Goal: Transaction & Acquisition: Purchase product/service

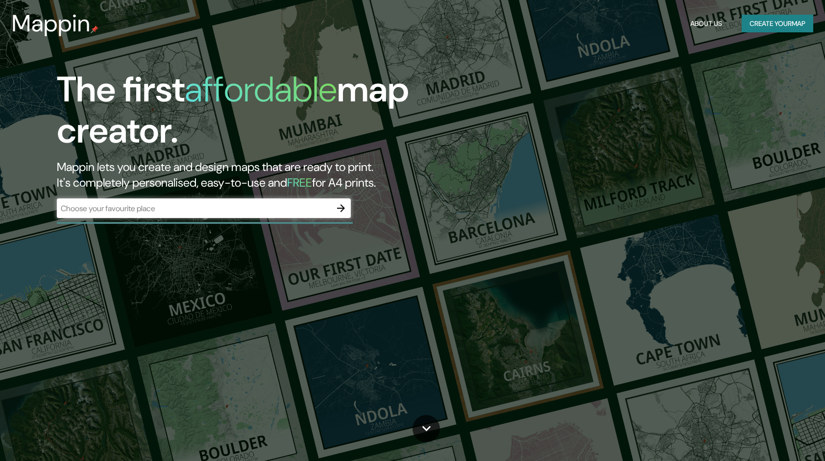
click at [130, 238] on div "The first affordable map creator. Mappin lets you create and design maps that a…" at bounding box center [412, 230] width 825 height 461
click at [132, 218] on div "​" at bounding box center [204, 209] width 294 height 22
click at [131, 210] on input "text" at bounding box center [194, 208] width 274 height 11
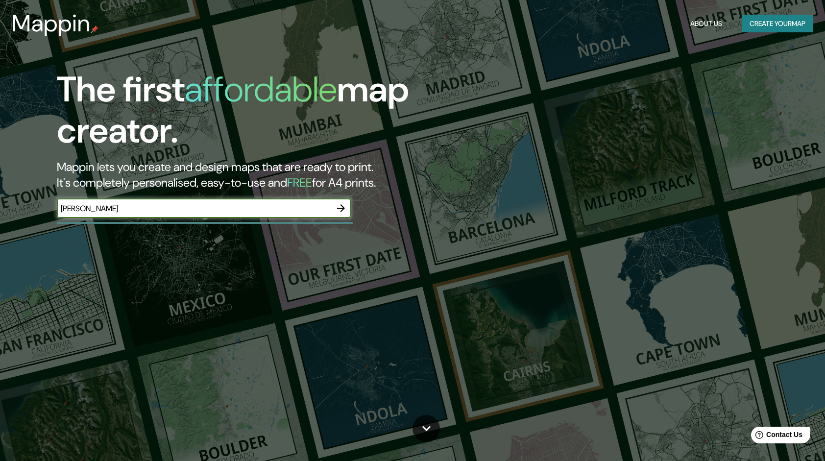
type input "[PERSON_NAME]"
click at [338, 209] on icon "button" at bounding box center [341, 208] width 12 height 12
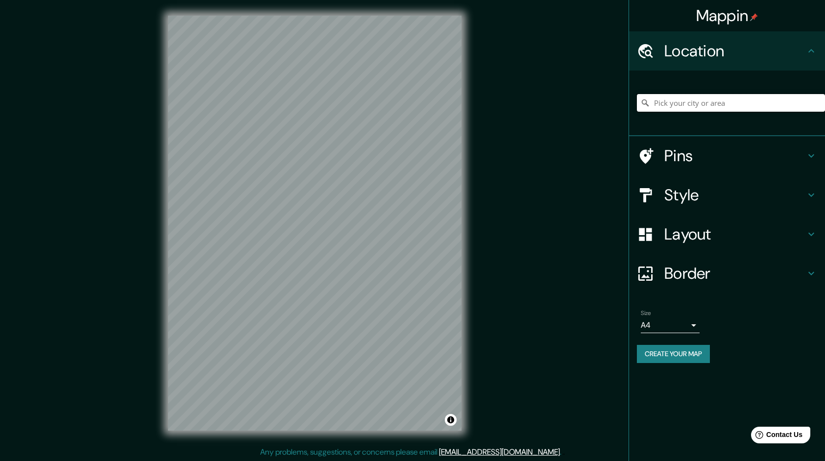
click at [702, 102] on input "Pick your city or area" at bounding box center [731, 103] width 188 height 18
click at [724, 155] on h4 "Pins" at bounding box center [734, 156] width 141 height 20
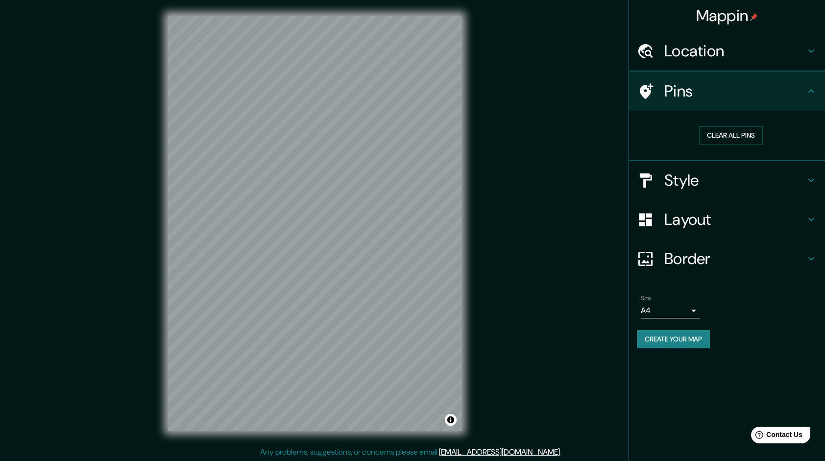
click at [711, 189] on h4 "Style" at bounding box center [734, 180] width 141 height 20
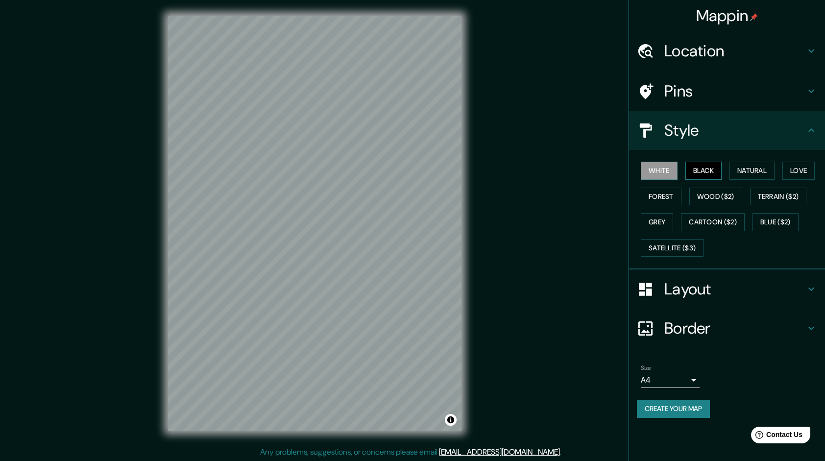
click at [708, 172] on button "Black" at bounding box center [703, 171] width 37 height 18
click at [746, 169] on button "Natural" at bounding box center [751, 171] width 45 height 18
click at [804, 173] on button "Love" at bounding box center [798, 171] width 32 height 18
click at [770, 179] on button "Natural" at bounding box center [751, 171] width 45 height 18
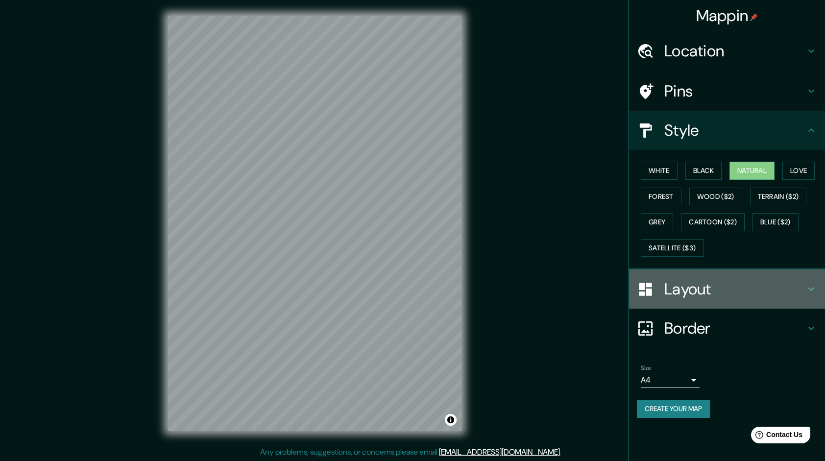
click at [692, 281] on h4 "Layout" at bounding box center [734, 289] width 141 height 20
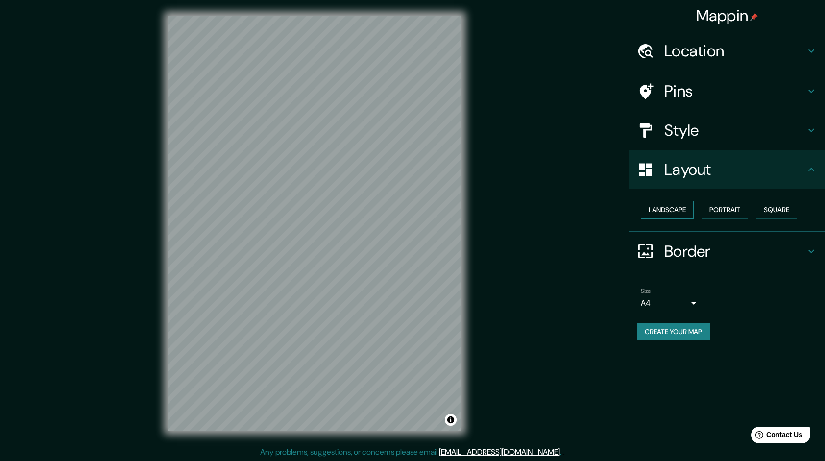
click at [684, 208] on button "Landscape" at bounding box center [667, 210] width 53 height 18
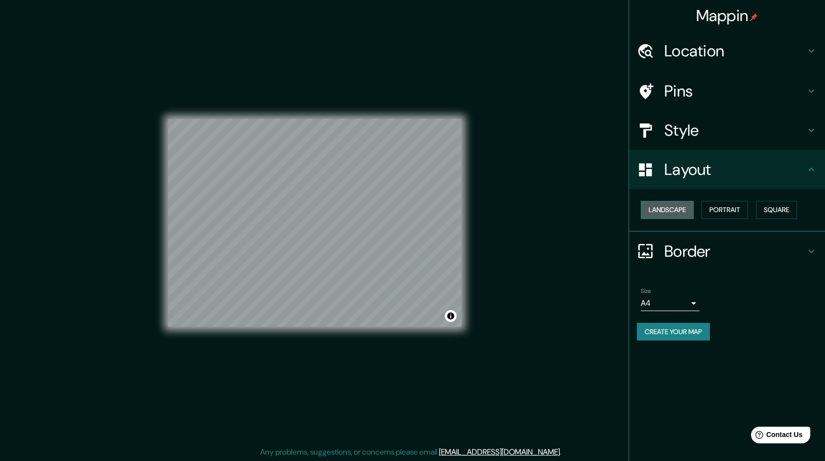
click at [684, 208] on button "Landscape" at bounding box center [667, 210] width 53 height 18
click at [748, 208] on button "Portrait" at bounding box center [724, 210] width 47 height 18
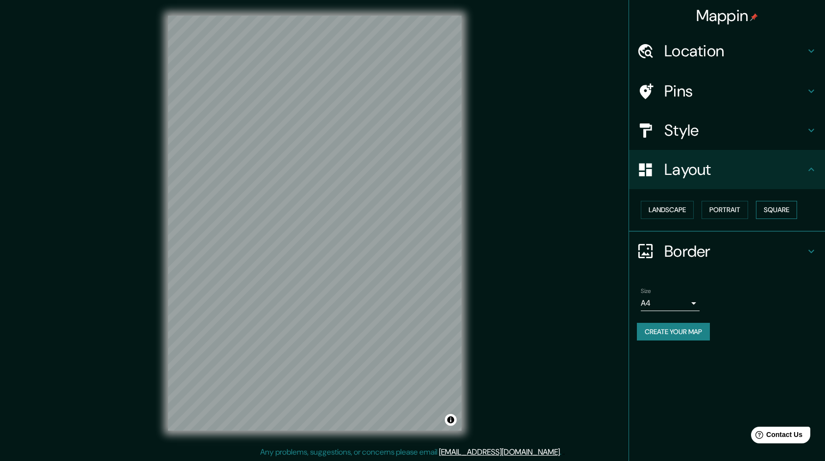
click at [779, 208] on button "Square" at bounding box center [776, 210] width 41 height 18
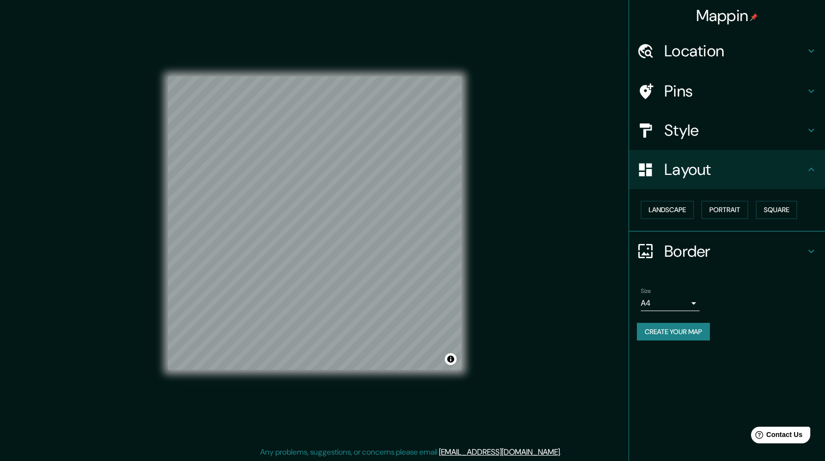
click at [709, 66] on div "Location" at bounding box center [727, 50] width 196 height 39
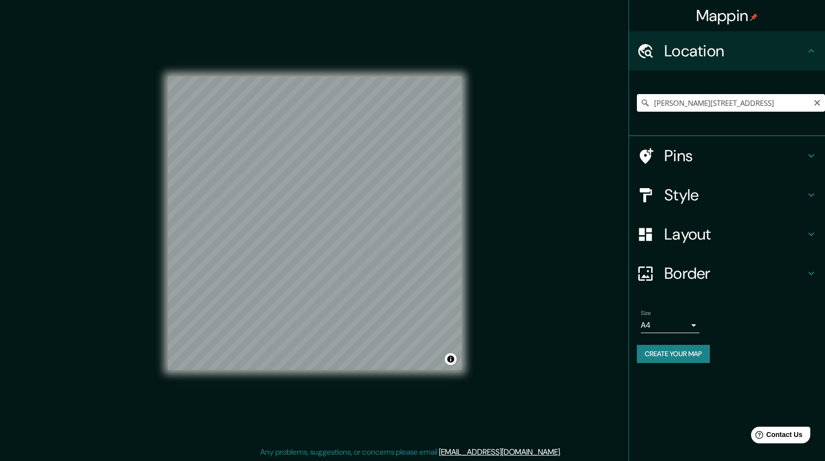
click at [809, 106] on input "[PERSON_NAME][STREET_ADDRESS]" at bounding box center [731, 103] width 188 height 18
click at [804, 102] on input "[PERSON_NAME][STREET_ADDRESS]" at bounding box center [731, 103] width 188 height 18
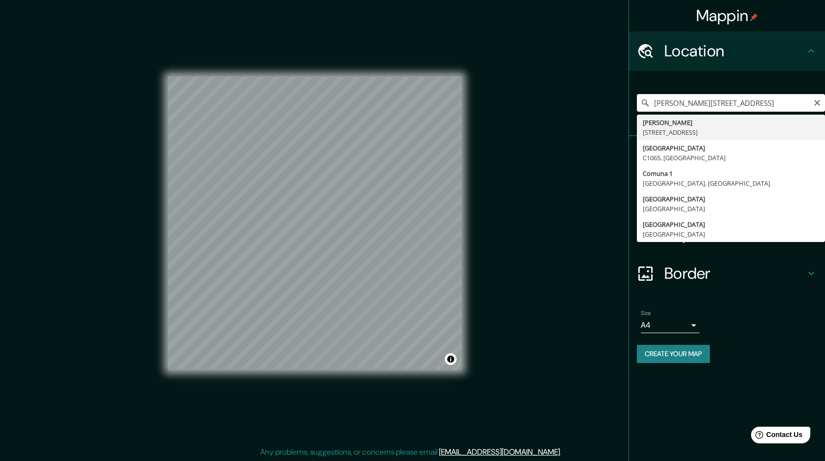
type input "[PERSON_NAME][STREET_ADDRESS]"
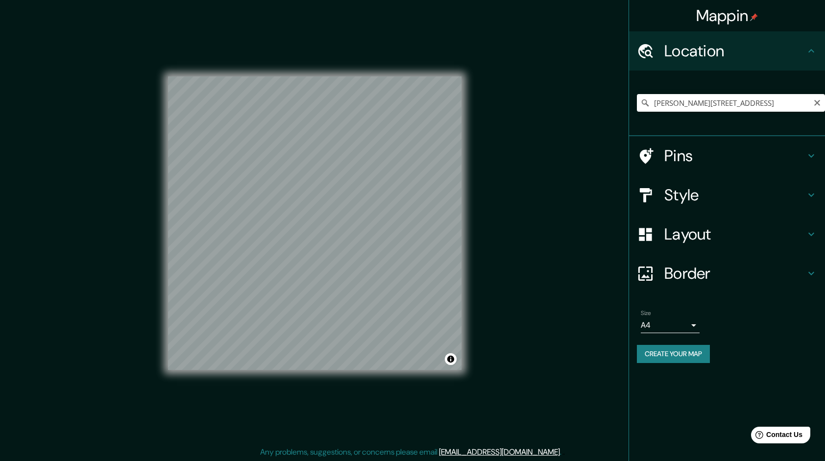
click at [295, 409] on div "© Mapbox © OpenStreetMap Improve this map" at bounding box center [314, 223] width 293 height 415
drag, startPoint x: 525, startPoint y: 160, endPoint x: 493, endPoint y: 47, distance: 117.2
click at [525, 159] on div "Mappin Location San Telmo, C1065, Comuna 1, Buenos Aires, Argentina Pins Style …" at bounding box center [412, 231] width 825 height 462
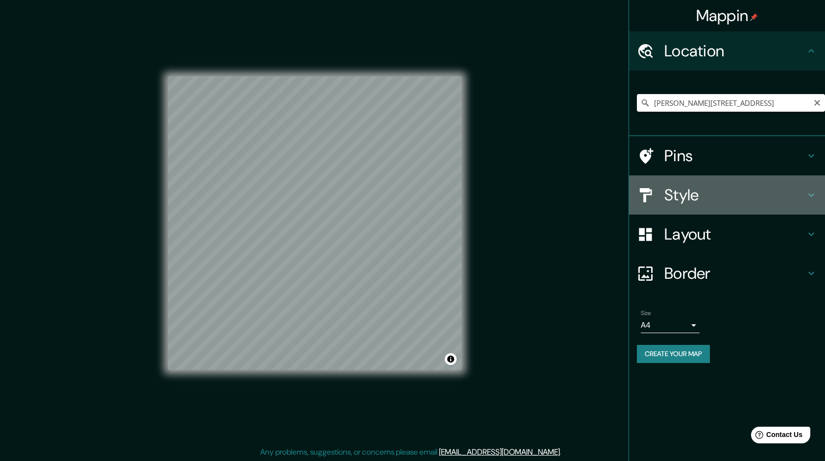
click at [723, 191] on h4 "Style" at bounding box center [734, 195] width 141 height 20
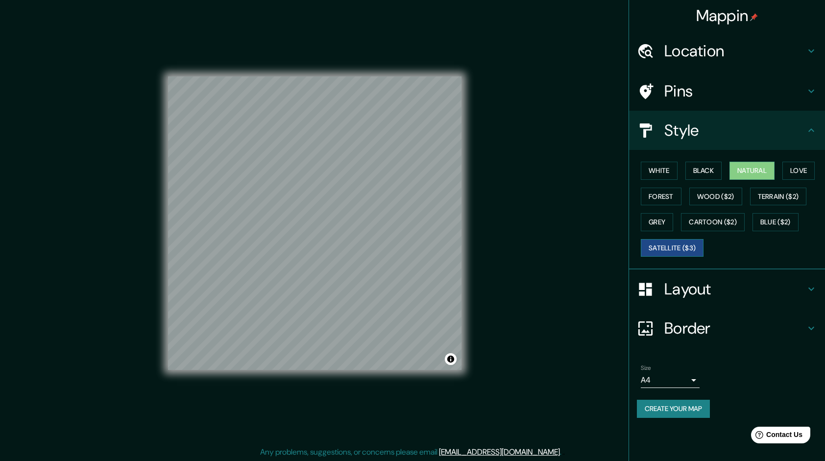
click at [689, 249] on button "Satellite ($3)" at bounding box center [672, 248] width 63 height 18
click at [661, 219] on button "Grey" at bounding box center [657, 222] width 32 height 18
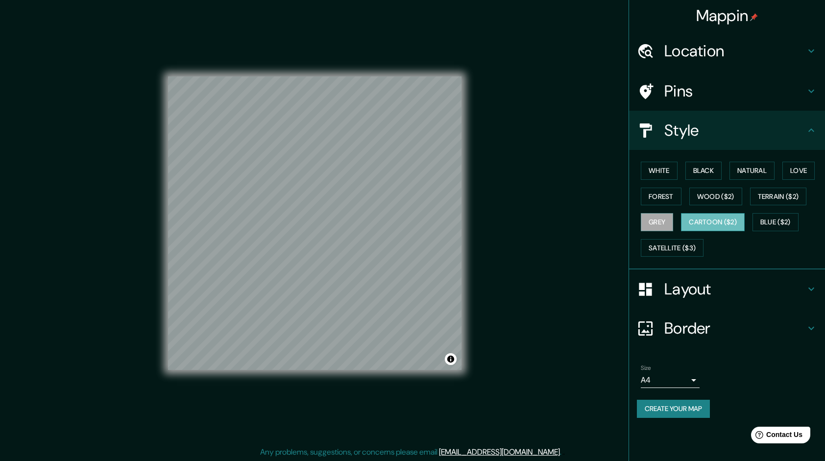
click at [701, 222] on button "Cartoon ($2)" at bounding box center [713, 222] width 64 height 18
click at [786, 223] on button "Blue ($2)" at bounding box center [775, 222] width 46 height 18
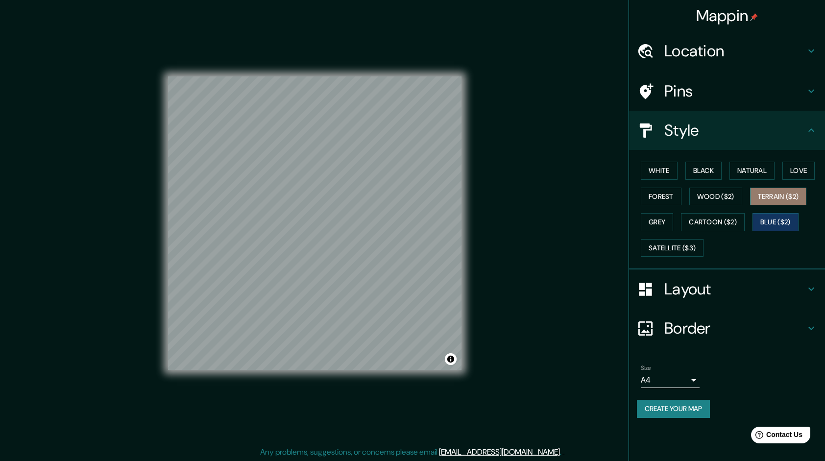
click at [776, 201] on button "Terrain ($2)" at bounding box center [778, 197] width 57 height 18
click at [724, 199] on button "Wood ($2)" at bounding box center [715, 197] width 53 height 18
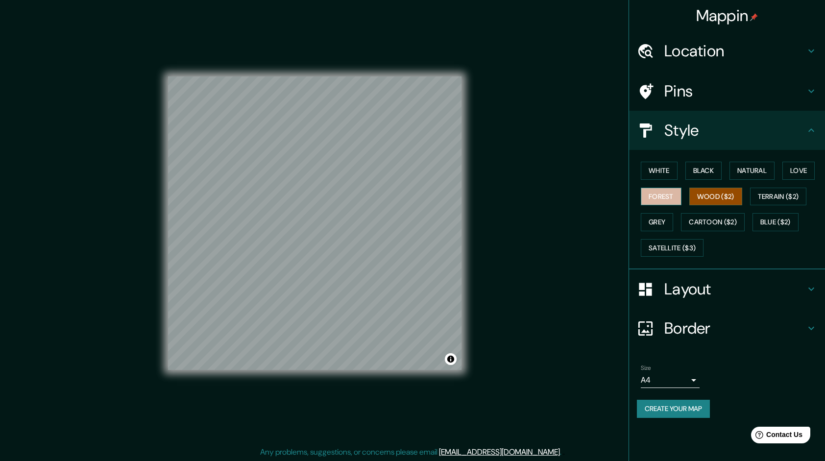
click at [658, 197] on button "Forest" at bounding box center [661, 197] width 41 height 18
click at [657, 171] on button "White" at bounding box center [659, 171] width 37 height 18
click at [707, 168] on button "Black" at bounding box center [703, 171] width 37 height 18
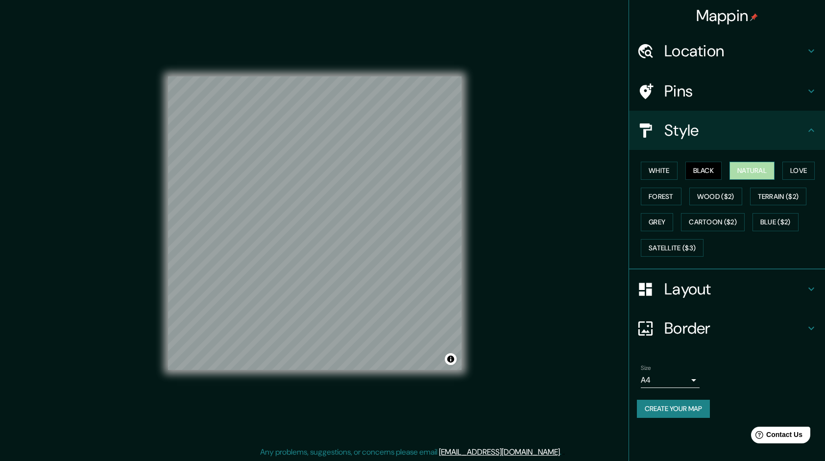
click at [758, 174] on button "Natural" at bounding box center [751, 171] width 45 height 18
click at [808, 172] on button "Love" at bounding box center [798, 171] width 32 height 18
click at [765, 176] on button "Natural" at bounding box center [751, 171] width 45 height 18
click at [613, 150] on div "Mappin Location San Telmo, C1065, Comuna 1, Buenos Aires, Argentina Pins Style …" at bounding box center [412, 231] width 825 height 462
click at [690, 298] on div "Layout" at bounding box center [727, 288] width 196 height 39
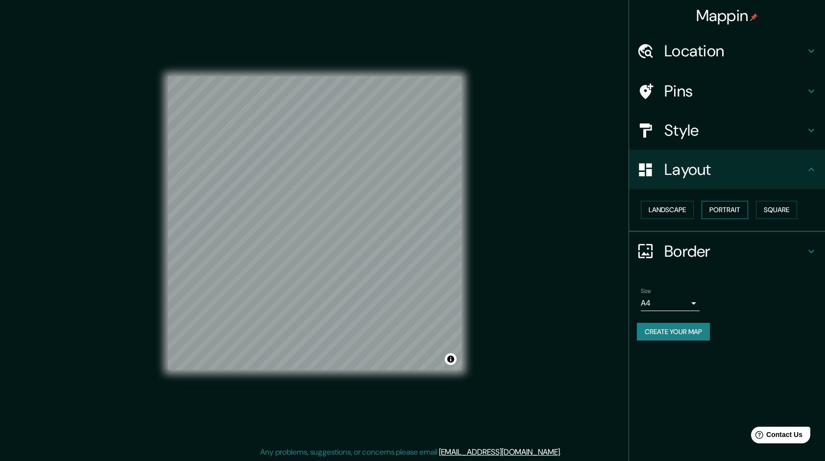
click at [721, 213] on button "Portrait" at bounding box center [724, 210] width 47 height 18
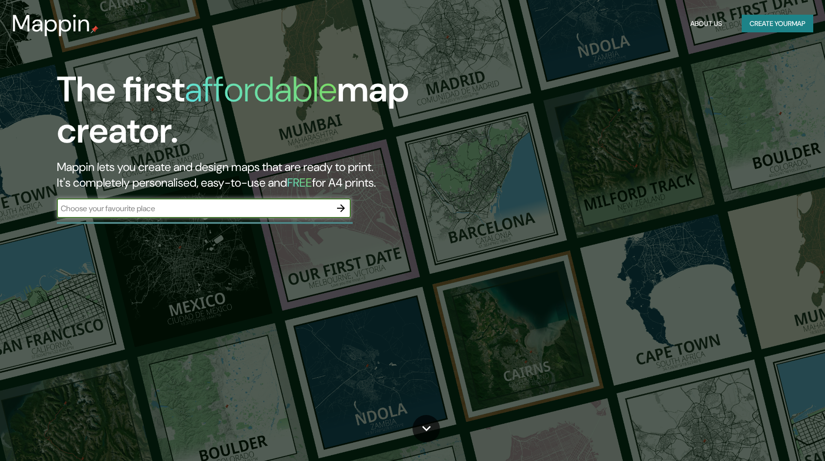
click at [192, 203] on input "text" at bounding box center [194, 208] width 274 height 11
type input "[PERSON_NAME]"
click at [340, 206] on icon "button" at bounding box center [341, 208] width 12 height 12
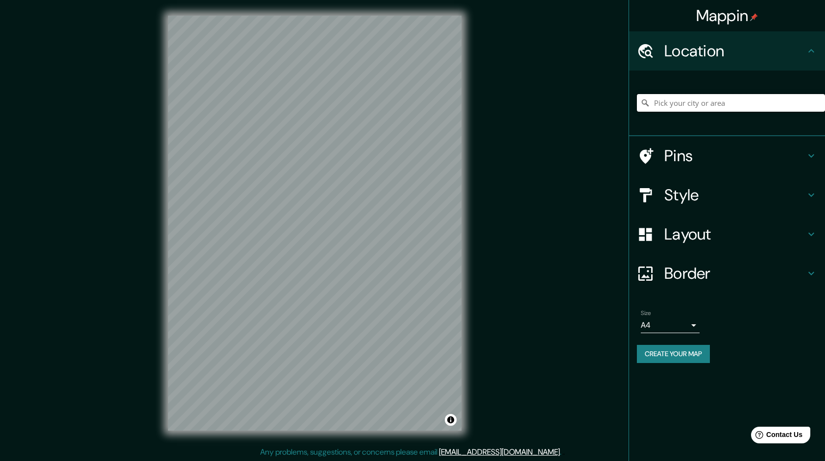
click at [675, 106] on input "Pick your city or area" at bounding box center [731, 103] width 188 height 18
click at [688, 235] on h4 "Layout" at bounding box center [734, 234] width 141 height 20
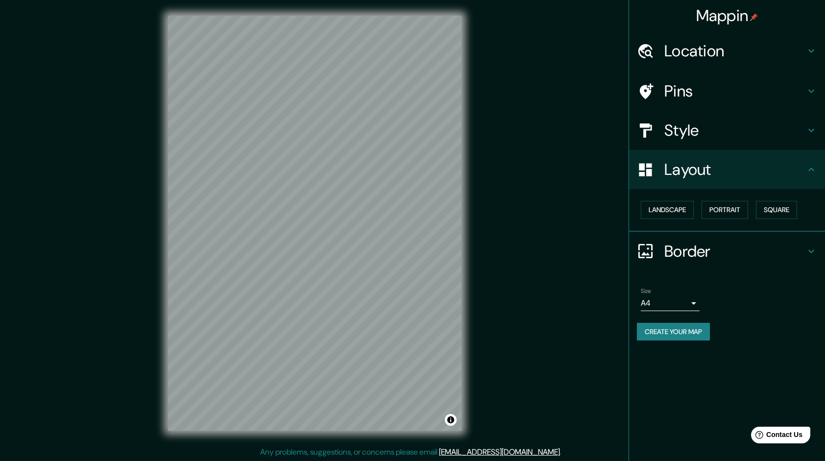
click at [694, 168] on h4 "Layout" at bounding box center [734, 170] width 141 height 20
click at [517, 259] on div "Mappin Location [PERSON_NAME][STREET_ADDRESS] Pins Style Layout Landscape Portr…" at bounding box center [412, 231] width 825 height 462
click at [704, 53] on h4 "Location" at bounding box center [734, 51] width 141 height 20
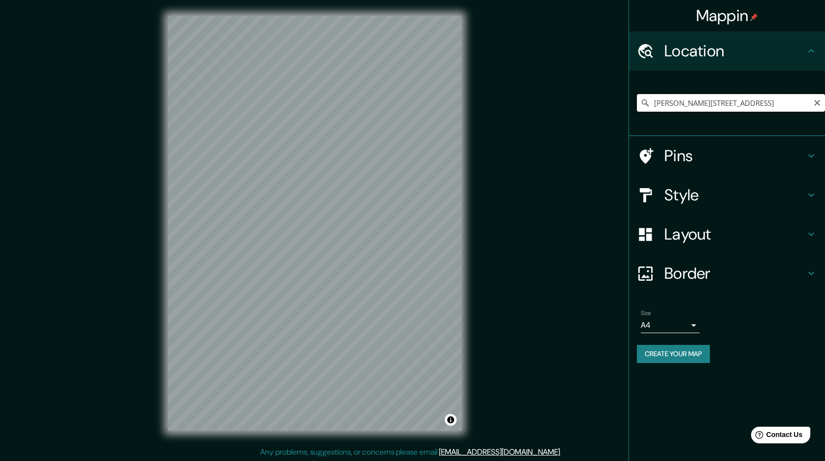
click at [709, 104] on input "[PERSON_NAME][STREET_ADDRESS]" at bounding box center [731, 103] width 188 height 18
click at [716, 107] on input "[PERSON_NAME][STREET_ADDRESS]" at bounding box center [731, 103] width 188 height 18
type input "[PERSON_NAME][STREET_ADDRESS]"
click at [751, 112] on div "[PERSON_NAME][STREET_ADDRESS]" at bounding box center [731, 102] width 188 height 49
click at [789, 105] on input "[PERSON_NAME][STREET_ADDRESS]" at bounding box center [731, 103] width 188 height 18
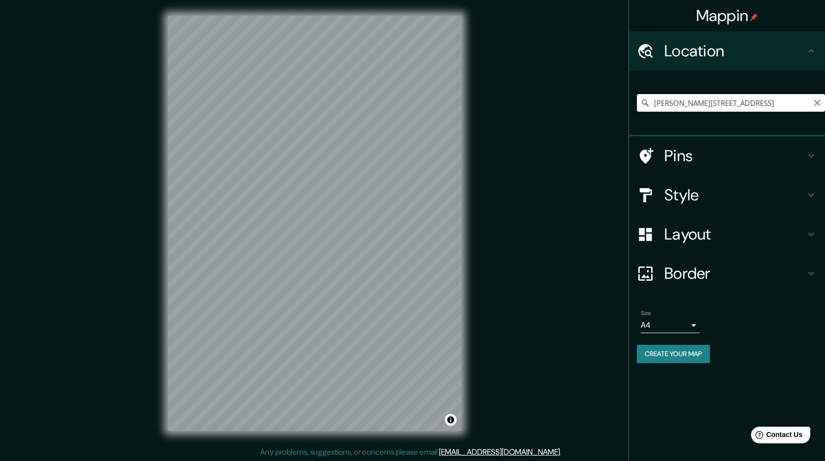
click at [815, 105] on icon "Clear" at bounding box center [817, 103] width 6 height 6
click at [668, 109] on input "Pick your city or area" at bounding box center [731, 103] width 188 height 18
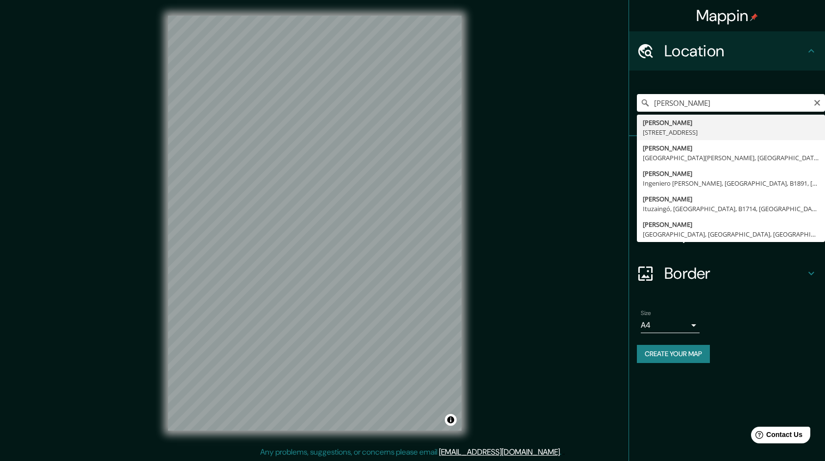
type input "[PERSON_NAME][STREET_ADDRESS]"
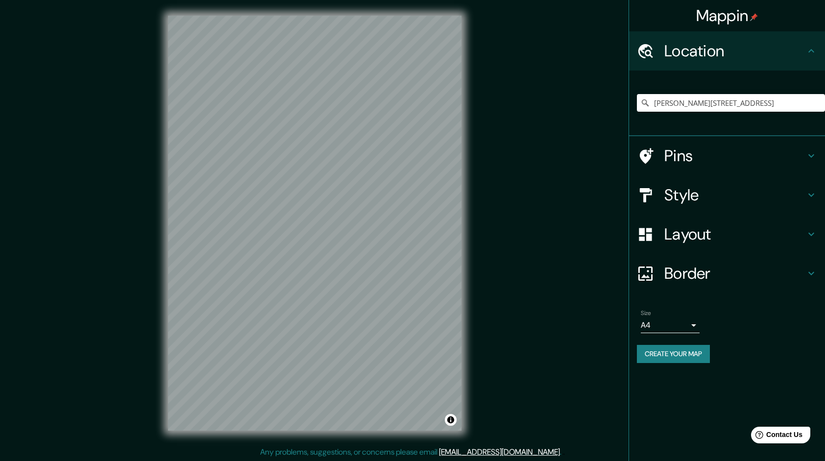
click at [732, 197] on h4 "Style" at bounding box center [734, 195] width 141 height 20
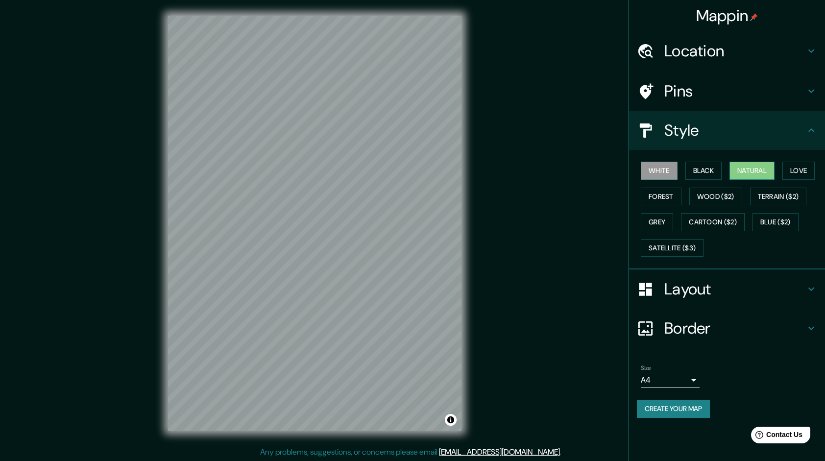
click at [756, 170] on button "Natural" at bounding box center [751, 171] width 45 height 18
click at [710, 37] on div "Location" at bounding box center [727, 50] width 196 height 39
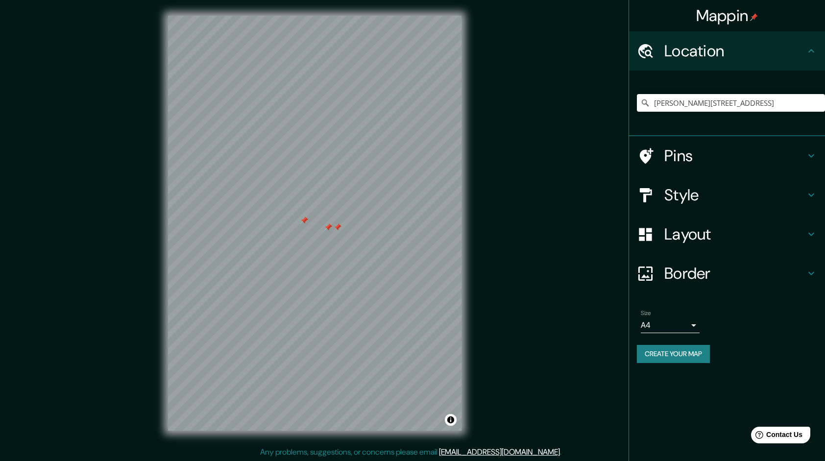
click at [693, 163] on h4 "Pins" at bounding box center [734, 156] width 141 height 20
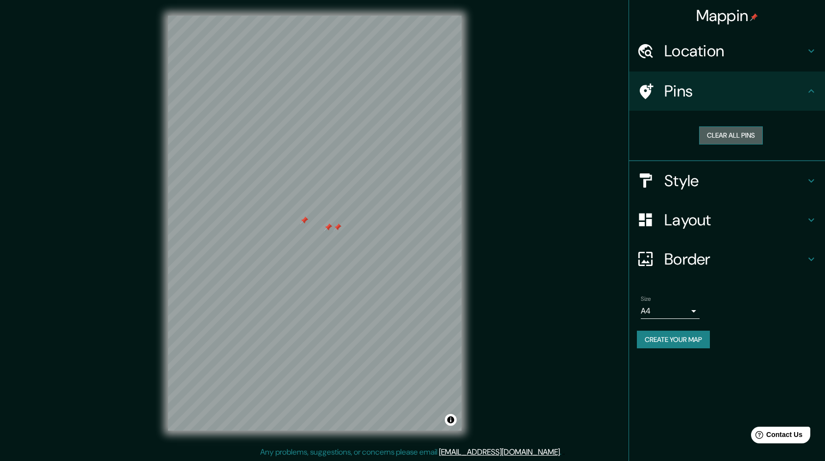
click at [720, 138] on button "Clear all pins" at bounding box center [731, 135] width 64 height 18
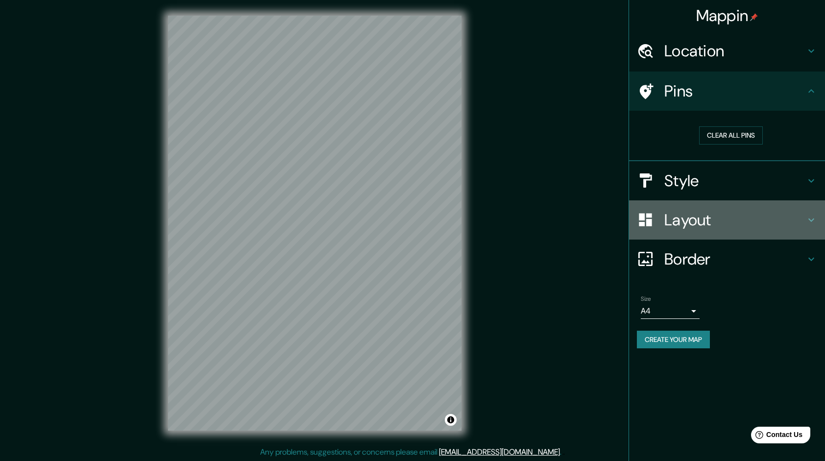
click at [678, 204] on div "Layout" at bounding box center [727, 219] width 196 height 39
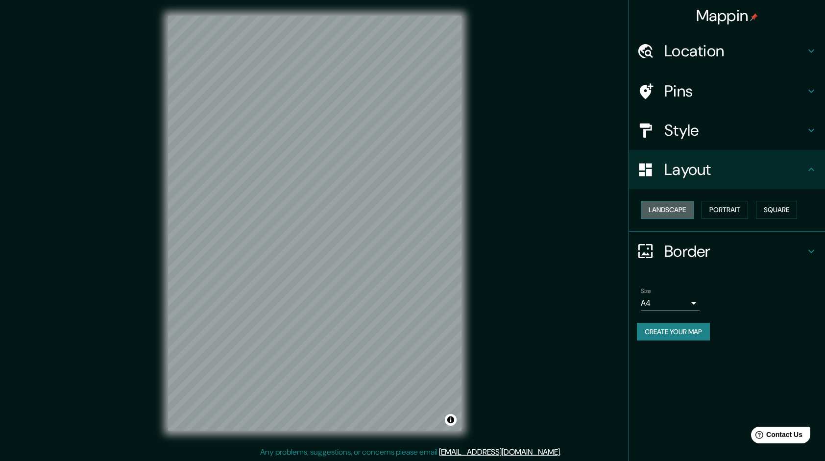
click at [667, 212] on button "Landscape" at bounding box center [667, 210] width 53 height 18
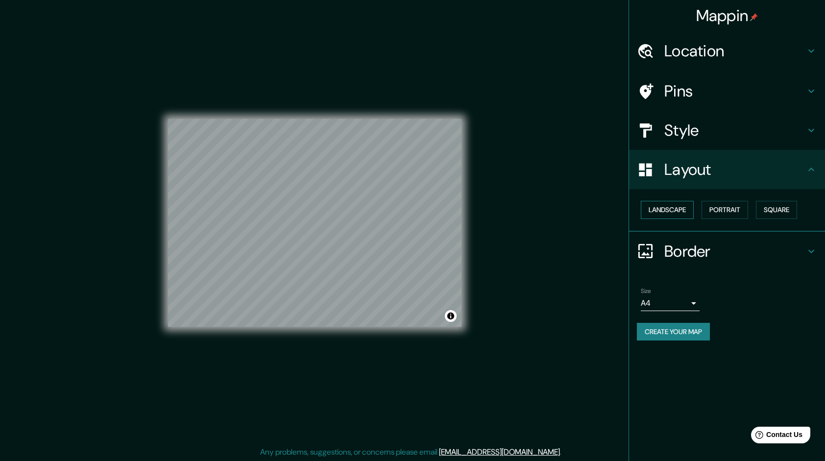
click at [667, 212] on button "Landscape" at bounding box center [667, 210] width 53 height 18
click at [725, 209] on button "Portrait" at bounding box center [724, 210] width 47 height 18
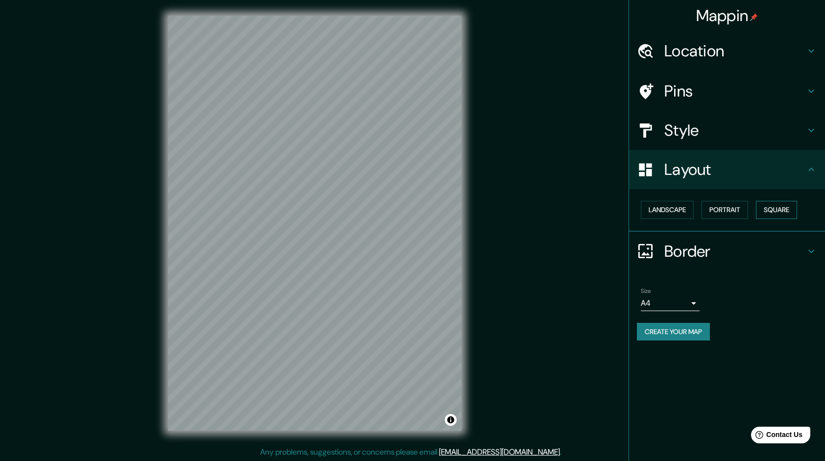
click at [765, 211] on button "Square" at bounding box center [776, 210] width 41 height 18
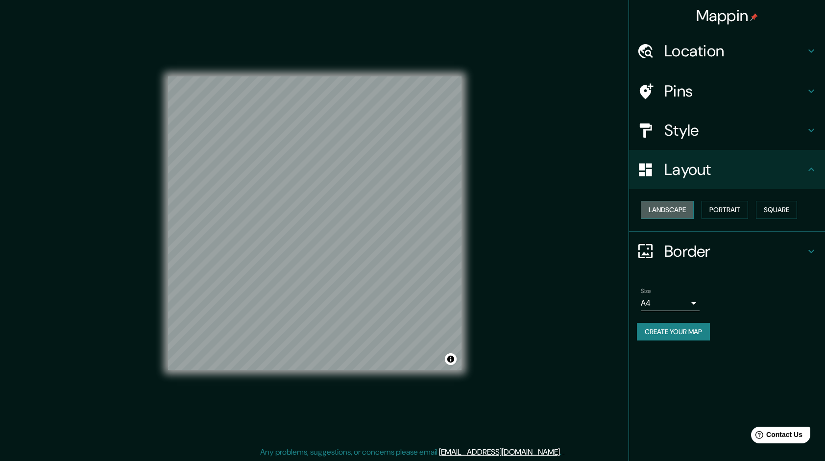
click at [684, 210] on button "Landscape" at bounding box center [667, 210] width 53 height 18
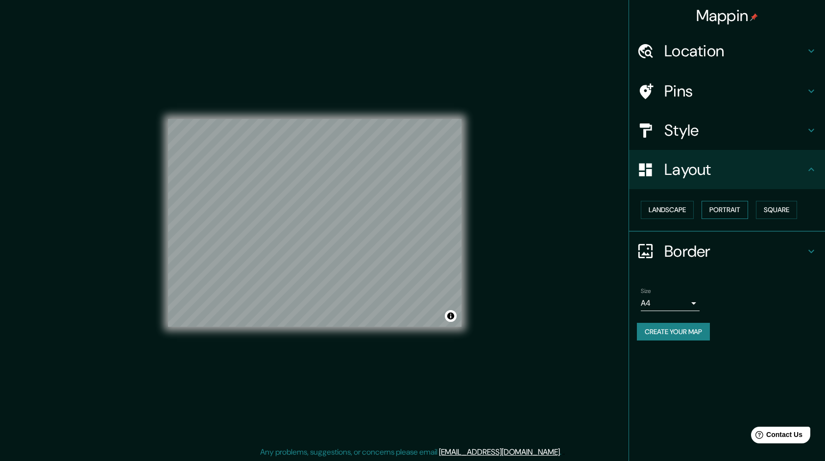
click at [718, 211] on button "Portrait" at bounding box center [724, 210] width 47 height 18
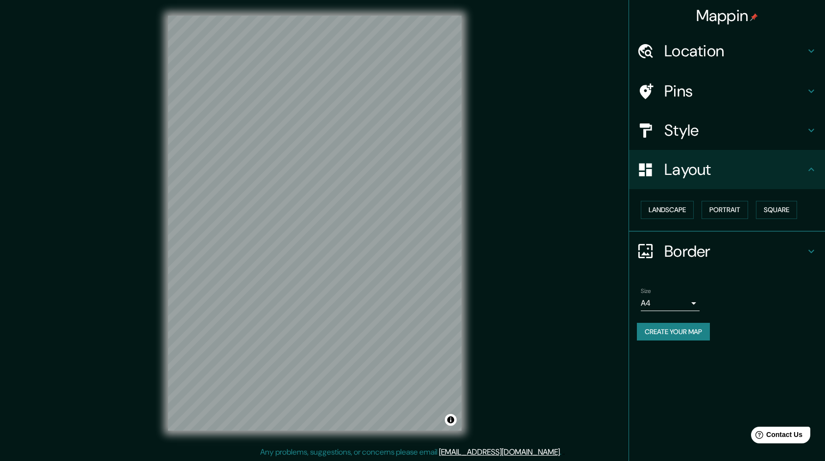
click at [510, 220] on div "Mappin Location [PERSON_NAME][STREET_ADDRESS] Pins Style Layout Landscape Portr…" at bounding box center [412, 231] width 825 height 462
click at [368, 448] on div "Mappin Location [PERSON_NAME][STREET_ADDRESS] Pins Style Layout Landscape Portr…" at bounding box center [412, 231] width 825 height 462
click at [435, 460] on html "Mappin Location [PERSON_NAME][STREET_ADDRESS] Pins Style Layout Landscape Portr…" at bounding box center [412, 230] width 825 height 461
click at [144, 218] on div "Mappin Location [PERSON_NAME][STREET_ADDRESS] Pins Style Layout Landscape Portr…" at bounding box center [412, 231] width 825 height 462
click at [467, 232] on div "© Mapbox © OpenStreetMap Improve this map" at bounding box center [314, 223] width 325 height 446
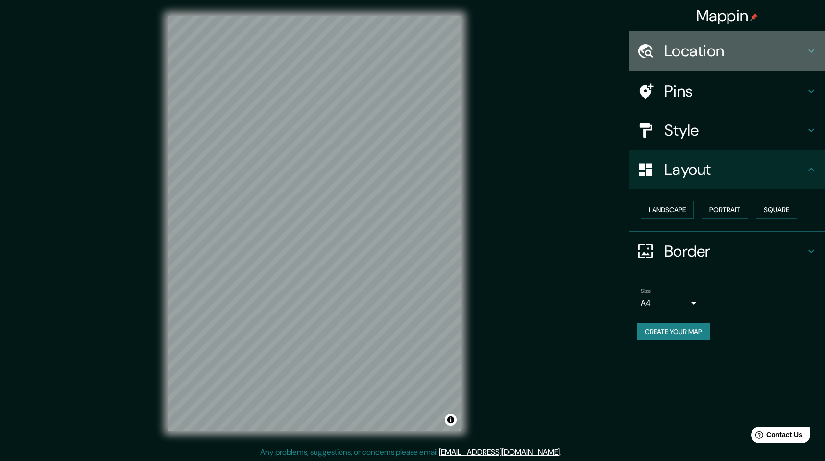
click at [765, 53] on h4 "Location" at bounding box center [734, 51] width 141 height 20
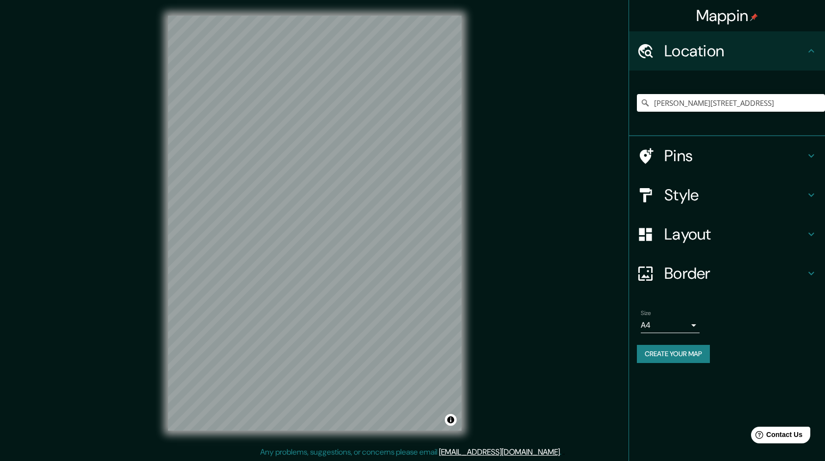
click at [723, 116] on div "[PERSON_NAME][STREET_ADDRESS]" at bounding box center [731, 102] width 188 height 49
click at [723, 99] on input "[PERSON_NAME][STREET_ADDRESS]" at bounding box center [731, 103] width 188 height 18
click at [813, 103] on icon "Clear" at bounding box center [817, 103] width 8 height 8
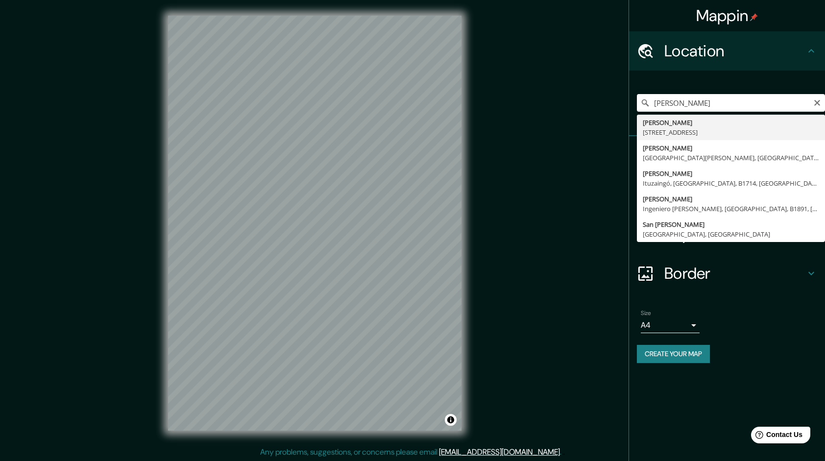
type input "[PERSON_NAME][STREET_ADDRESS]"
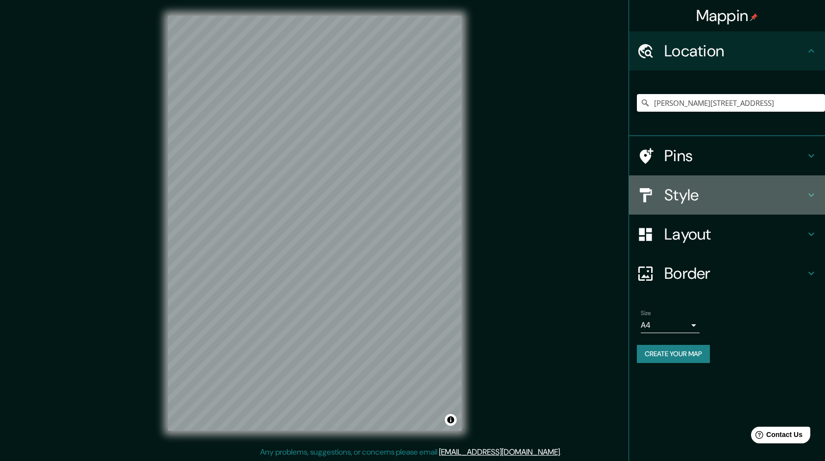
click at [681, 190] on h4 "Style" at bounding box center [734, 195] width 141 height 20
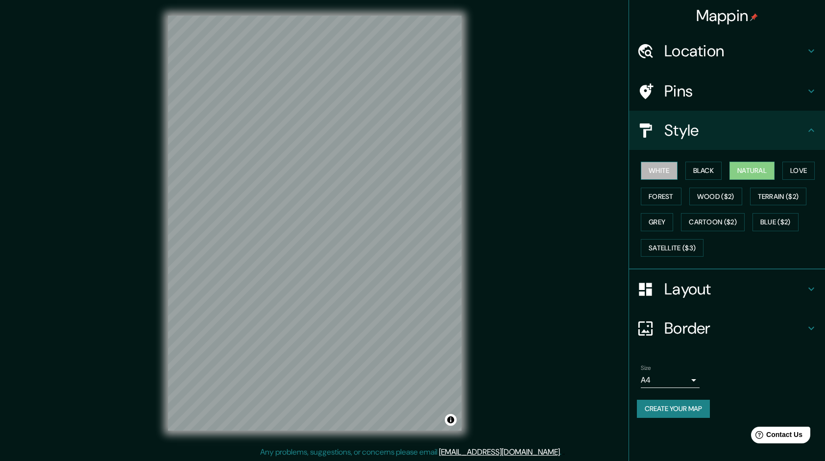
click at [655, 169] on button "White" at bounding box center [659, 171] width 37 height 18
click at [722, 169] on button "Black" at bounding box center [703, 171] width 37 height 18
click at [717, 168] on button "Black" at bounding box center [703, 171] width 37 height 18
click at [711, 168] on button "Black" at bounding box center [703, 171] width 37 height 18
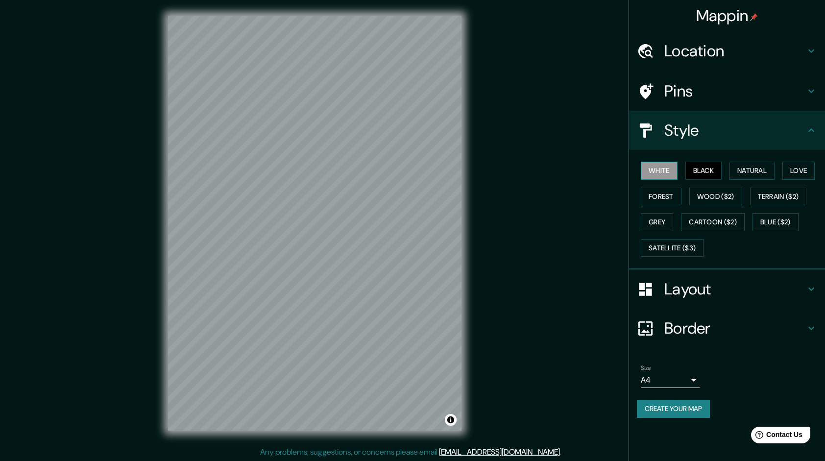
click at [672, 171] on button "White" at bounding box center [659, 171] width 37 height 18
click at [715, 172] on button "Black" at bounding box center [703, 171] width 37 height 18
click at [765, 168] on button "Natural" at bounding box center [751, 171] width 45 height 18
click at [716, 172] on button "Black" at bounding box center [703, 171] width 37 height 18
click at [669, 189] on button "Forest" at bounding box center [661, 197] width 41 height 18
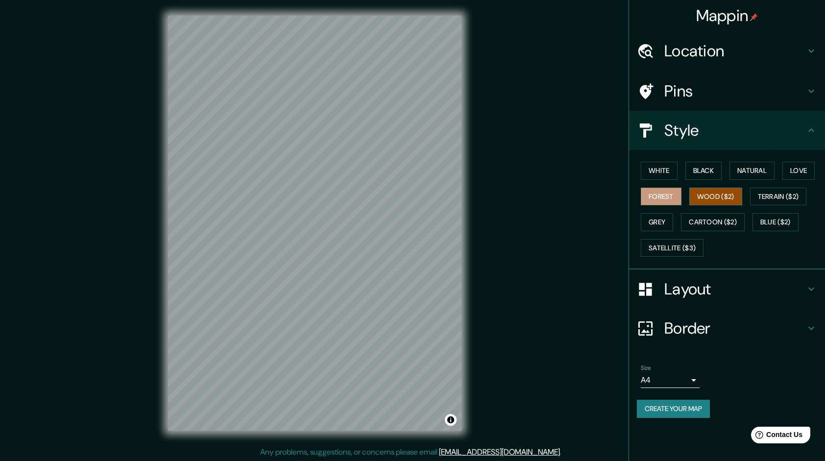
click at [711, 189] on button "Wood ($2)" at bounding box center [715, 197] width 53 height 18
click at [673, 215] on button "Grey" at bounding box center [657, 222] width 32 height 18
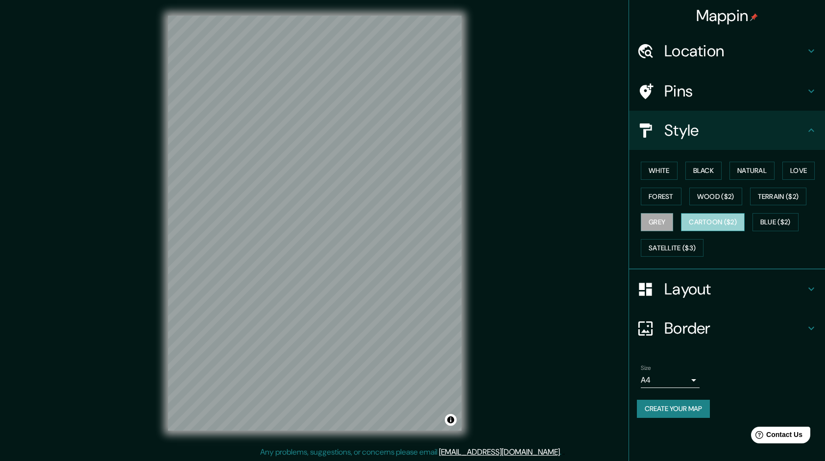
click at [703, 217] on button "Cartoon ($2)" at bounding box center [713, 222] width 64 height 18
click at [758, 218] on button "Blue ($2)" at bounding box center [775, 222] width 46 height 18
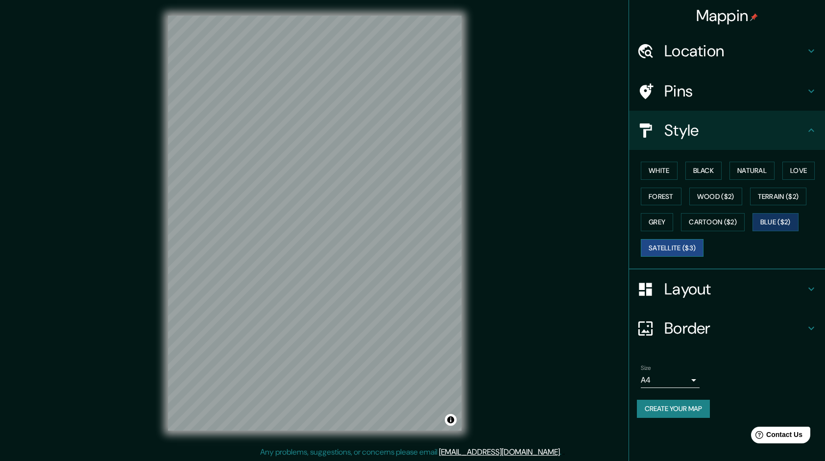
click at [693, 241] on button "Satellite ($3)" at bounding box center [672, 248] width 63 height 18
click at [755, 173] on button "Natural" at bounding box center [751, 171] width 45 height 18
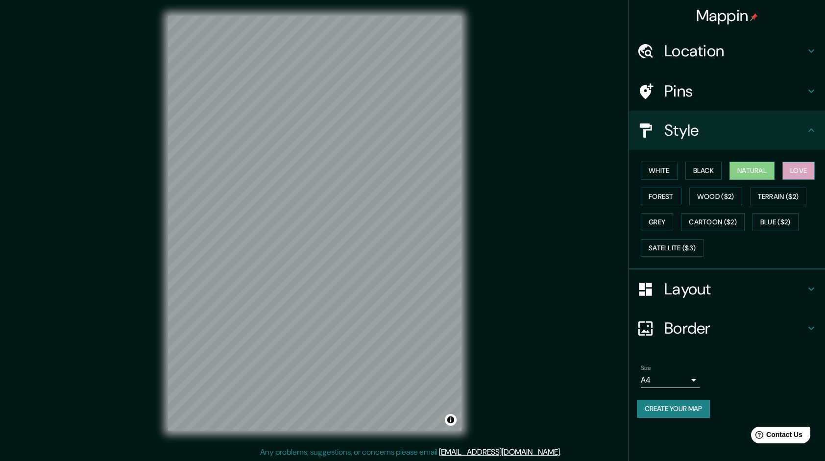
click at [796, 172] on button "Love" at bounding box center [798, 171] width 32 height 18
click at [703, 175] on button "Black" at bounding box center [703, 171] width 37 height 18
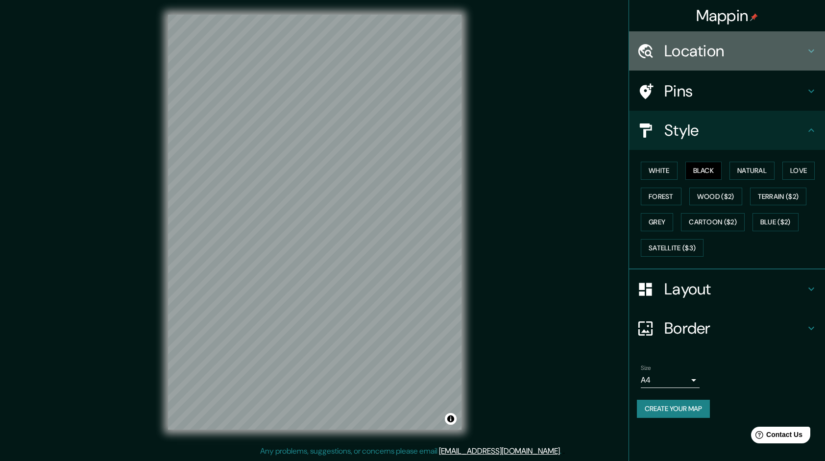
click at [665, 37] on div "Location" at bounding box center [727, 50] width 196 height 39
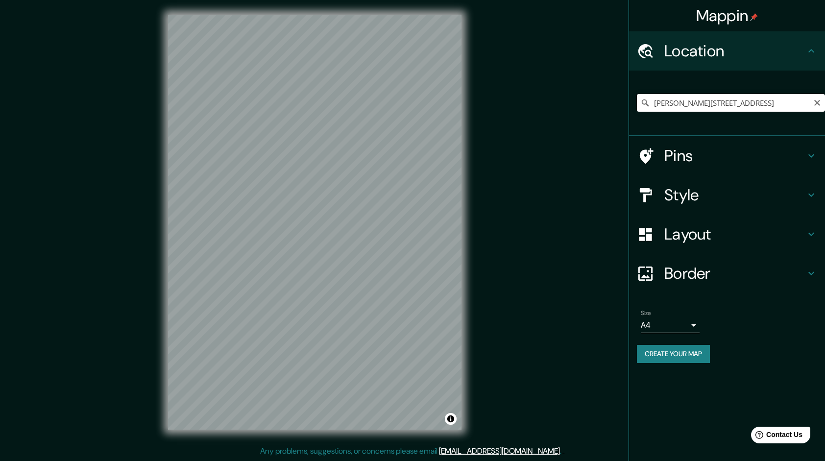
click at [678, 107] on input "[PERSON_NAME][STREET_ADDRESS]" at bounding box center [731, 103] width 188 height 18
click at [817, 101] on icon "Clear" at bounding box center [817, 103] width 8 height 8
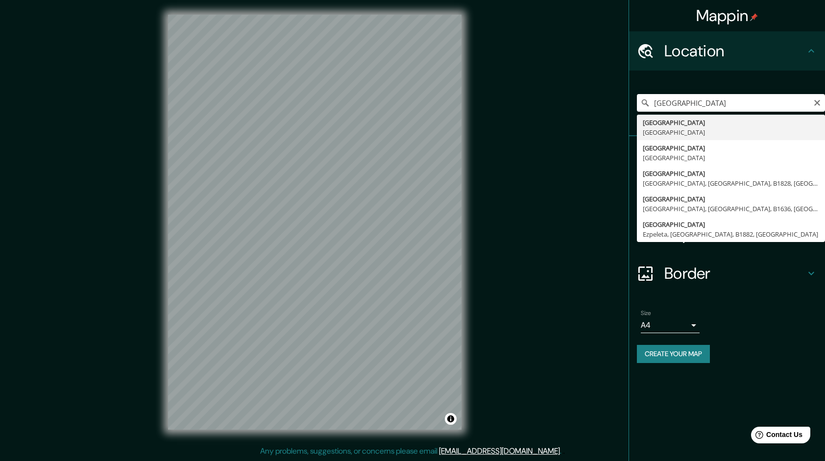
type input "[GEOGRAPHIC_DATA], [GEOGRAPHIC_DATA]"
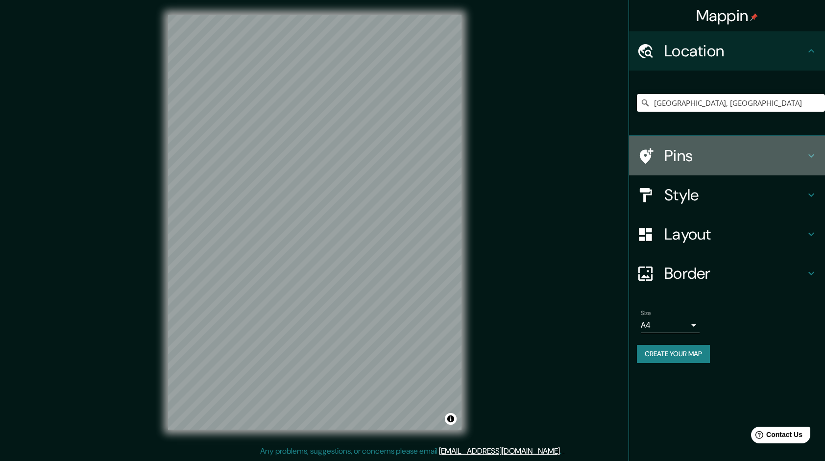
click at [668, 164] on h4 "Pins" at bounding box center [734, 156] width 141 height 20
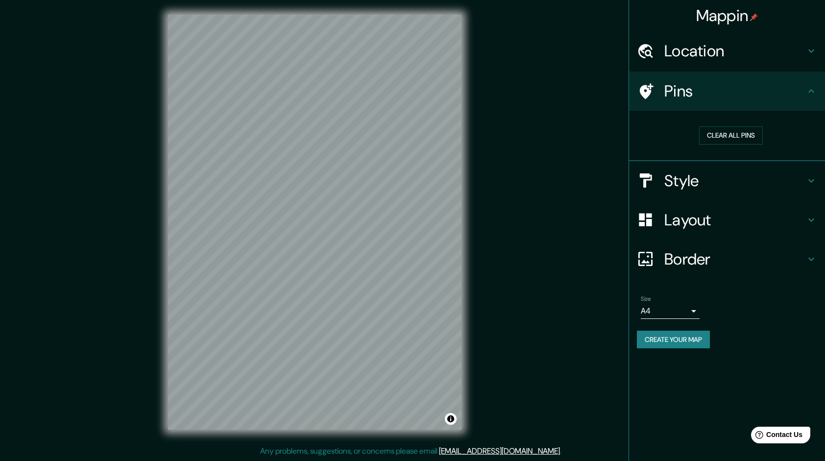
click at [693, 171] on h4 "Style" at bounding box center [734, 181] width 141 height 20
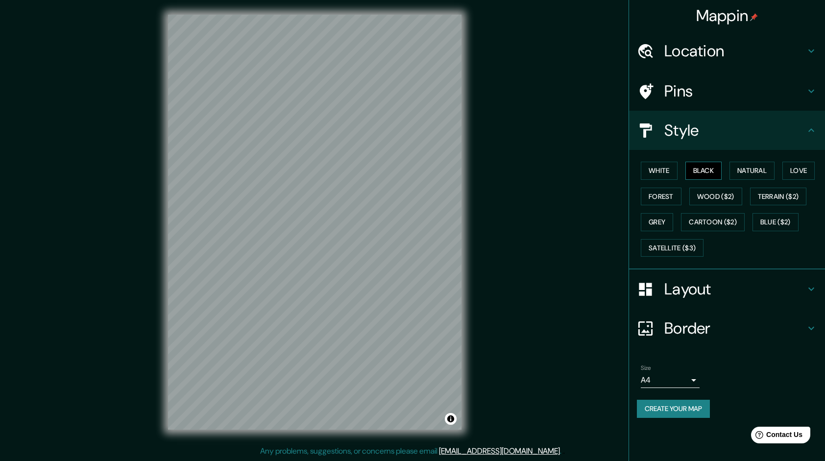
click at [710, 164] on button "Black" at bounding box center [703, 171] width 37 height 18
click at [743, 173] on button "Natural" at bounding box center [751, 171] width 45 height 18
